Goal: Navigation & Orientation: Understand site structure

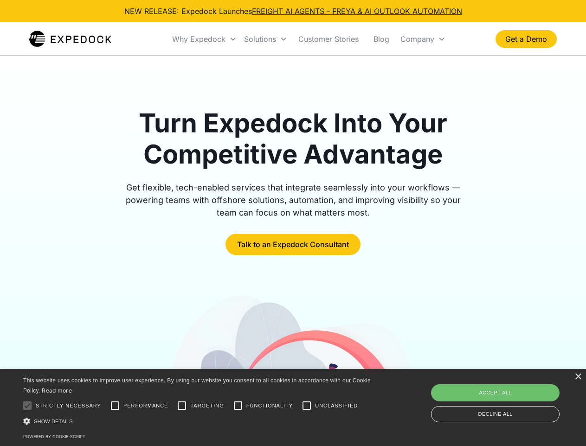
click at [205, 39] on div "Why Expedock" at bounding box center [198, 38] width 53 height 9
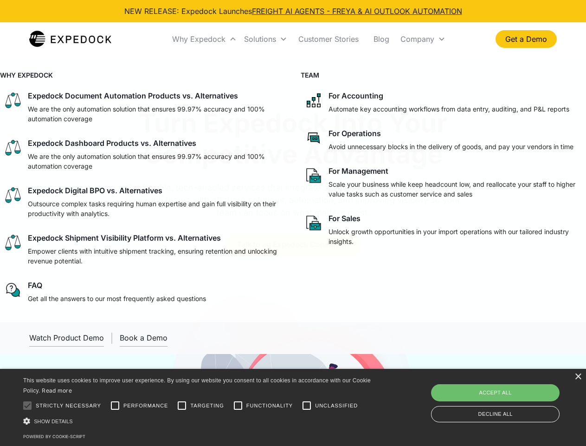
click at [266, 39] on div "Solutions" at bounding box center [260, 38] width 32 height 9
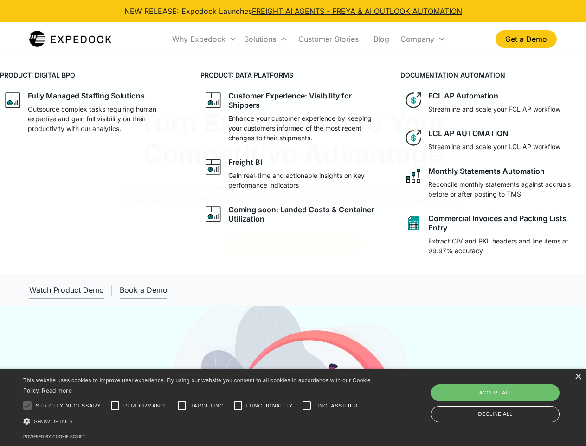
click at [423, 39] on div "Company" at bounding box center [418, 38] width 34 height 9
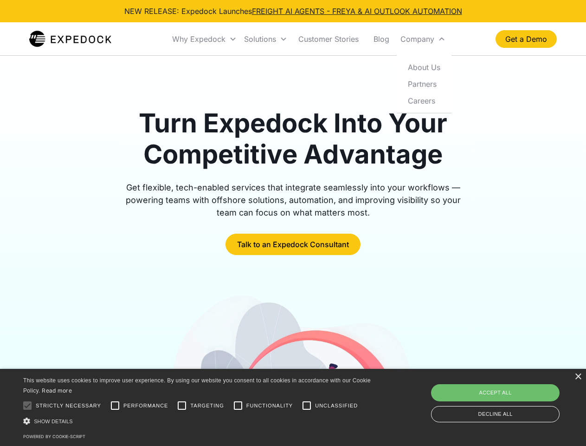
click at [27, 405] on div at bounding box center [27, 405] width 19 height 19
click at [115, 405] on input "Performance" at bounding box center [115, 405] width 19 height 19
checkbox input "true"
click at [182, 405] on input "Targeting" at bounding box center [182, 405] width 19 height 19
checkbox input "true"
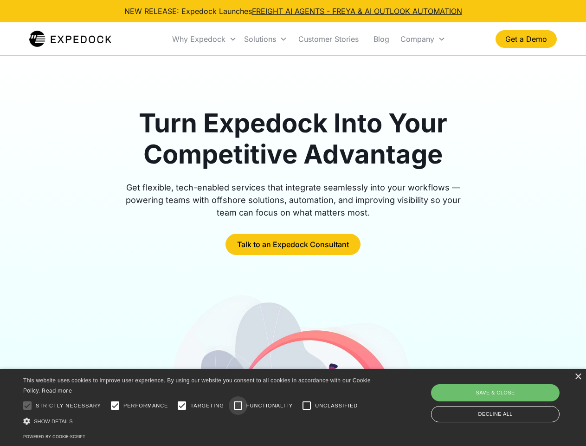
click at [238, 405] on input "Functionality" at bounding box center [238, 405] width 19 height 19
checkbox input "true"
click at [307, 405] on input "Unclassified" at bounding box center [307, 405] width 19 height 19
checkbox input "true"
click at [199, 421] on div "Show details Hide details" at bounding box center [198, 421] width 351 height 10
